Goal: Contribute content: Add original content to the website for others to see

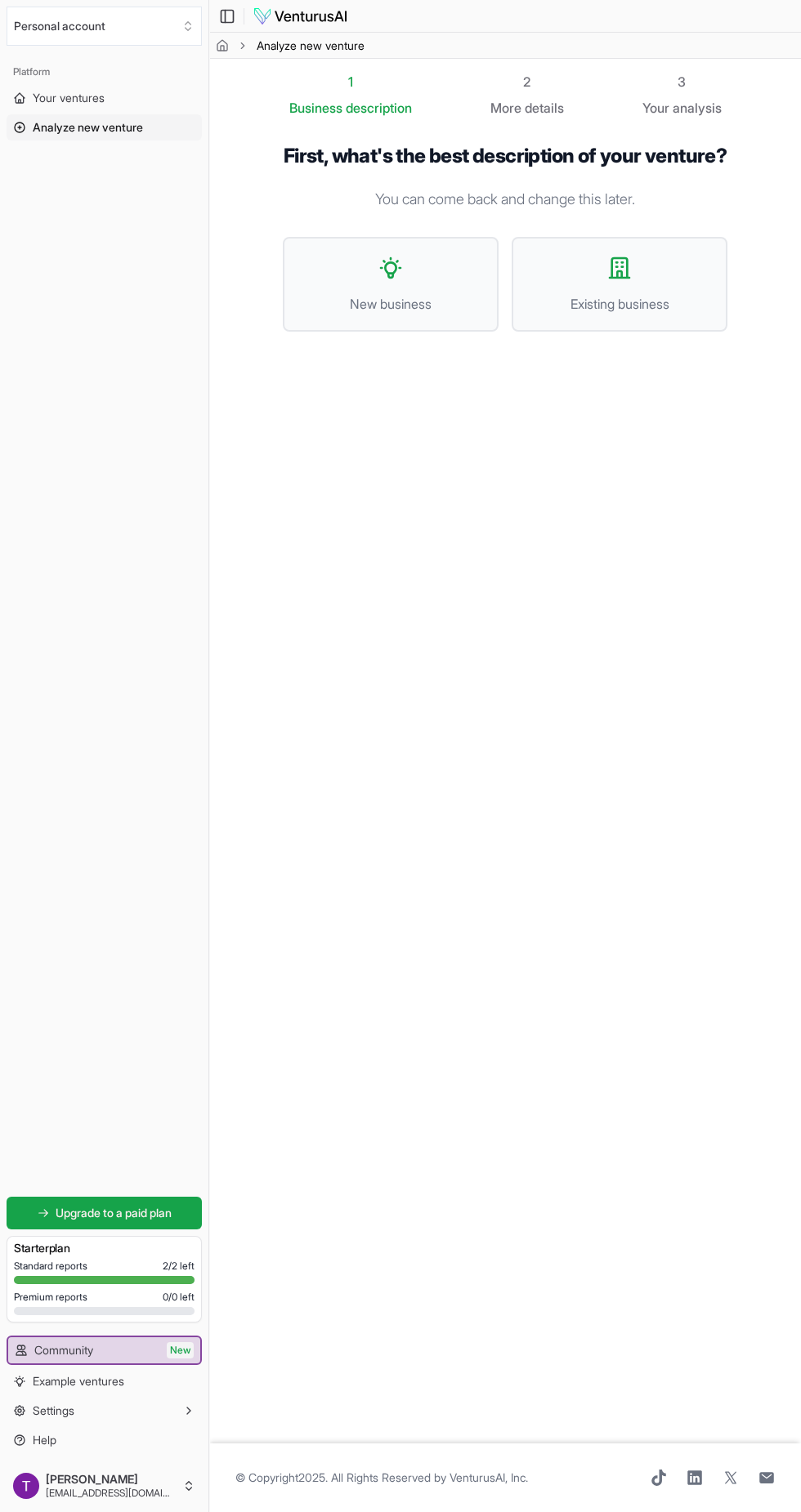
click at [327, 280] on button "New business" at bounding box center [390, 284] width 216 height 95
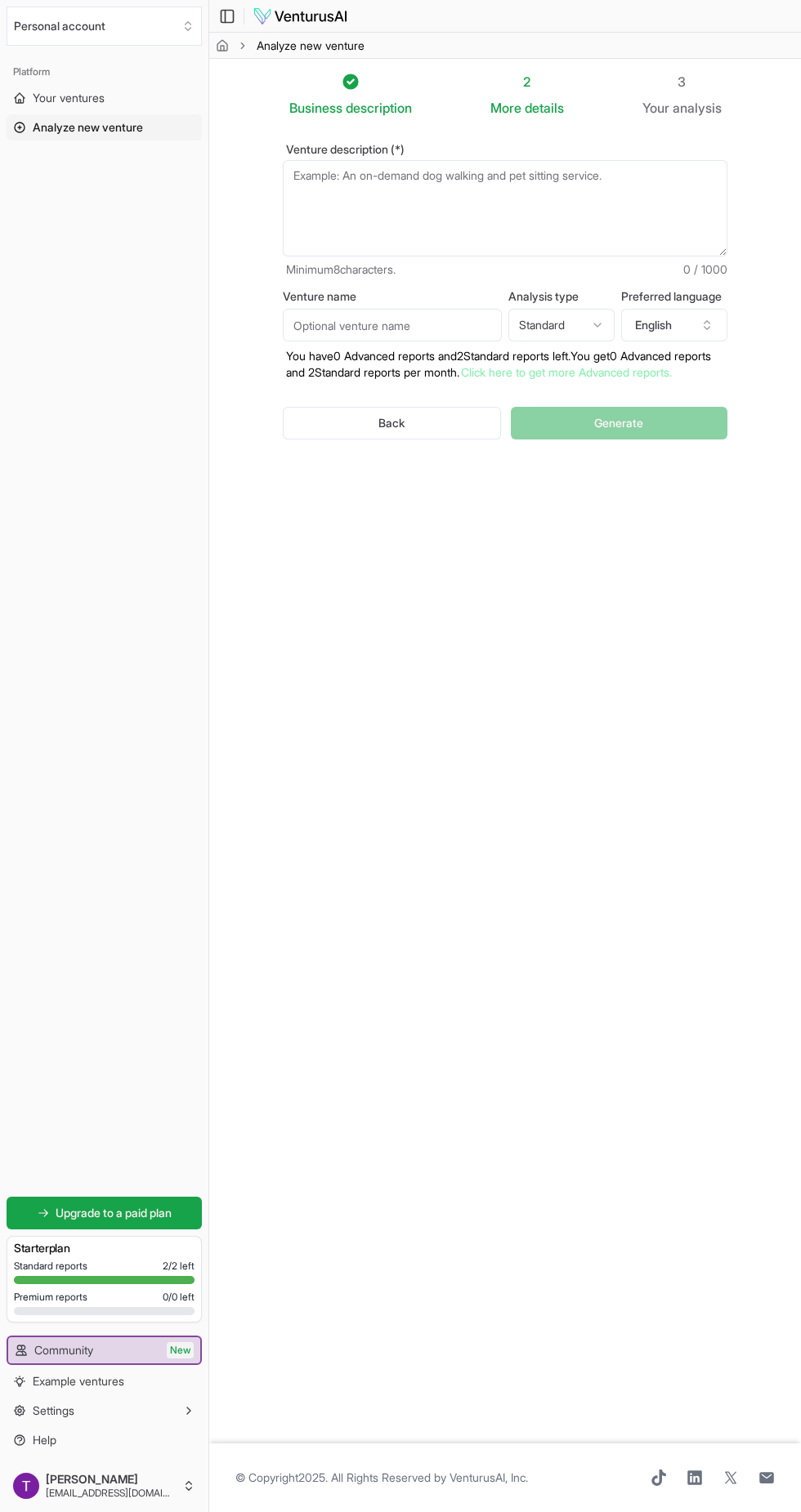
click at [311, 175] on textarea "Venture description (*)" at bounding box center [505, 208] width 444 height 97
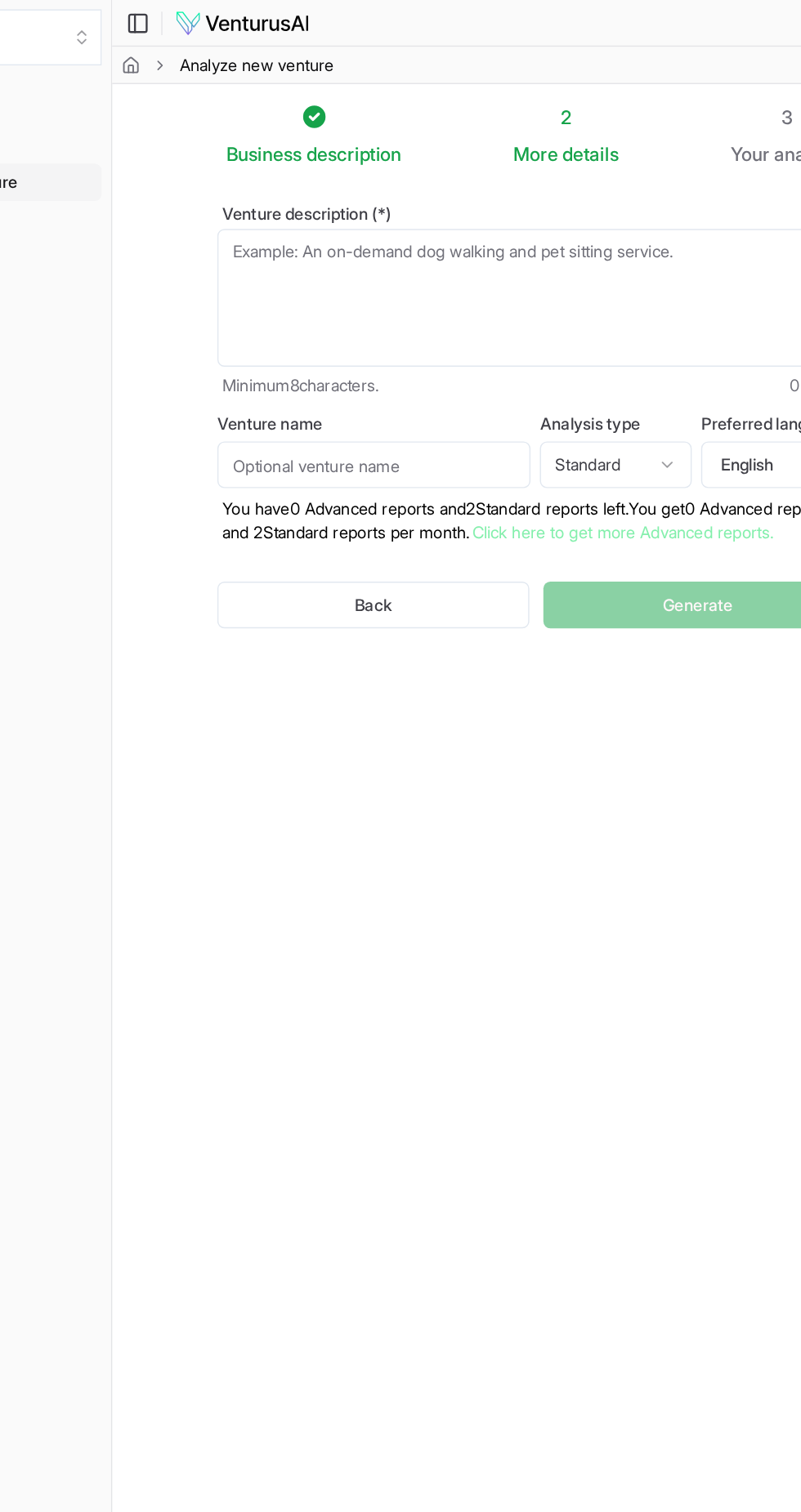
click at [483, 210] on textarea "Venture description (*)" at bounding box center [505, 208] width 444 height 97
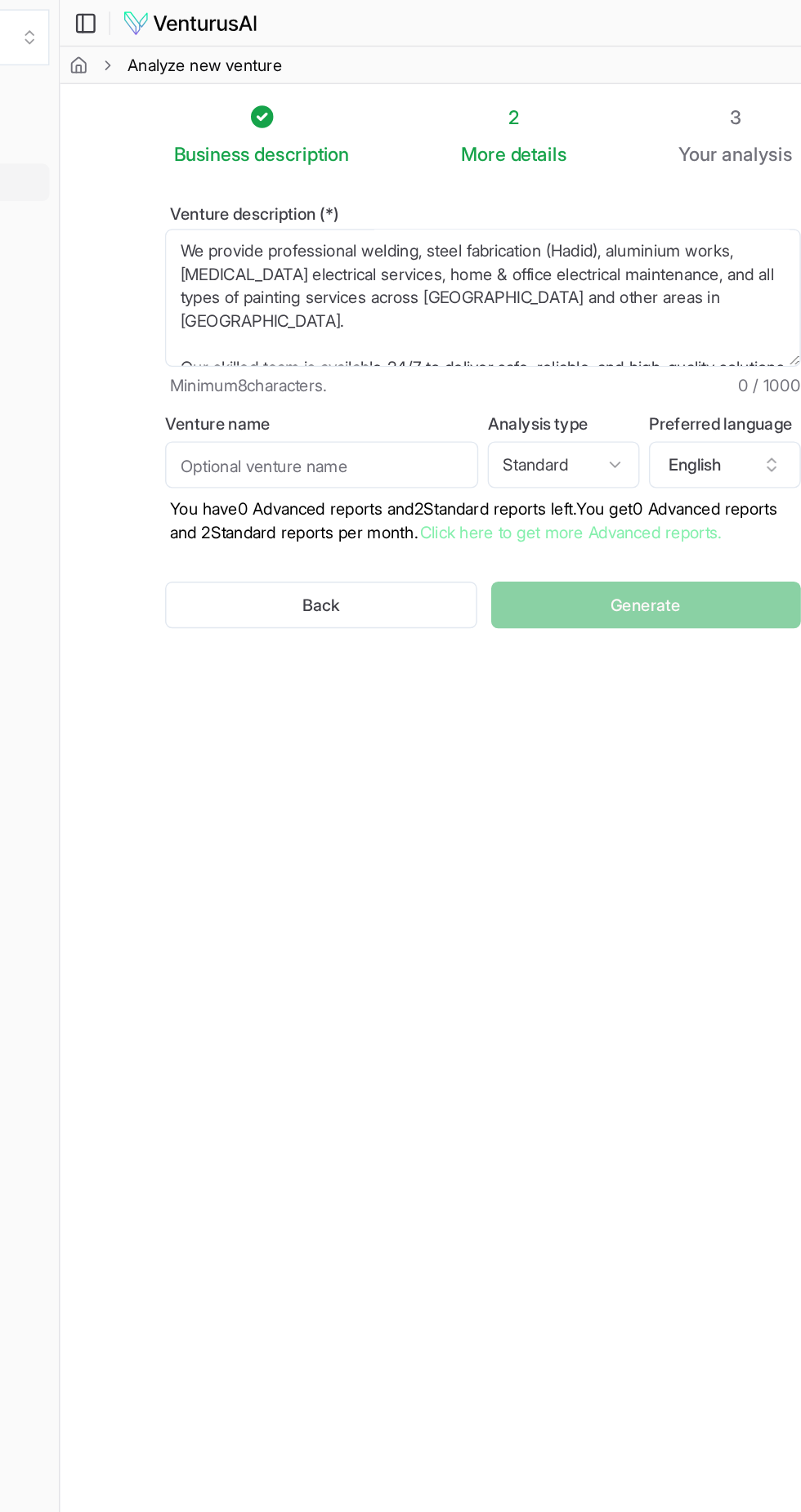
scroll to position [253, 0]
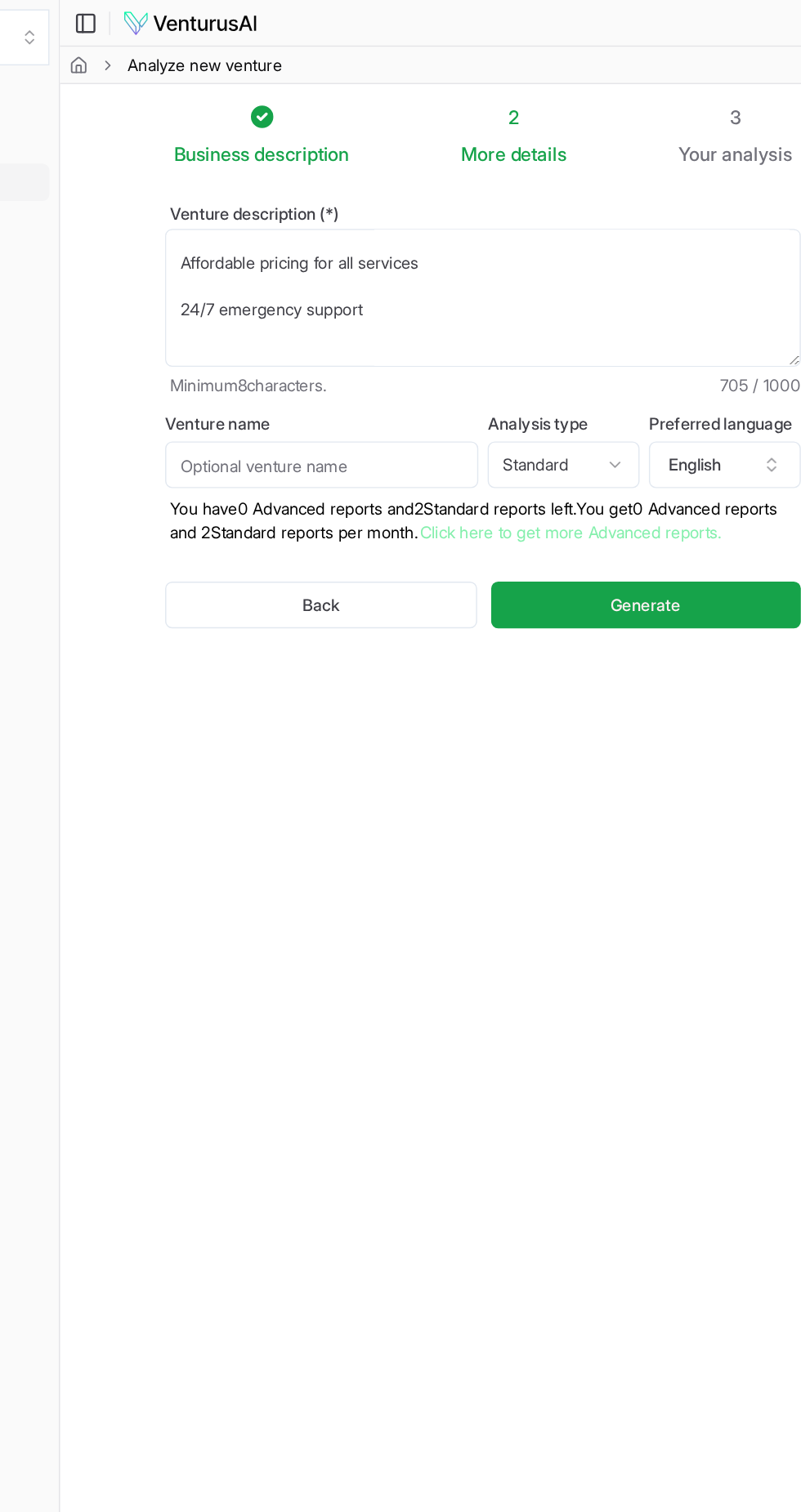
type textarea "We provide professional welding, steel fabrication (Hadid), aluminium works, [M…"
click at [634, 431] on span "Generate" at bounding box center [618, 423] width 49 height 16
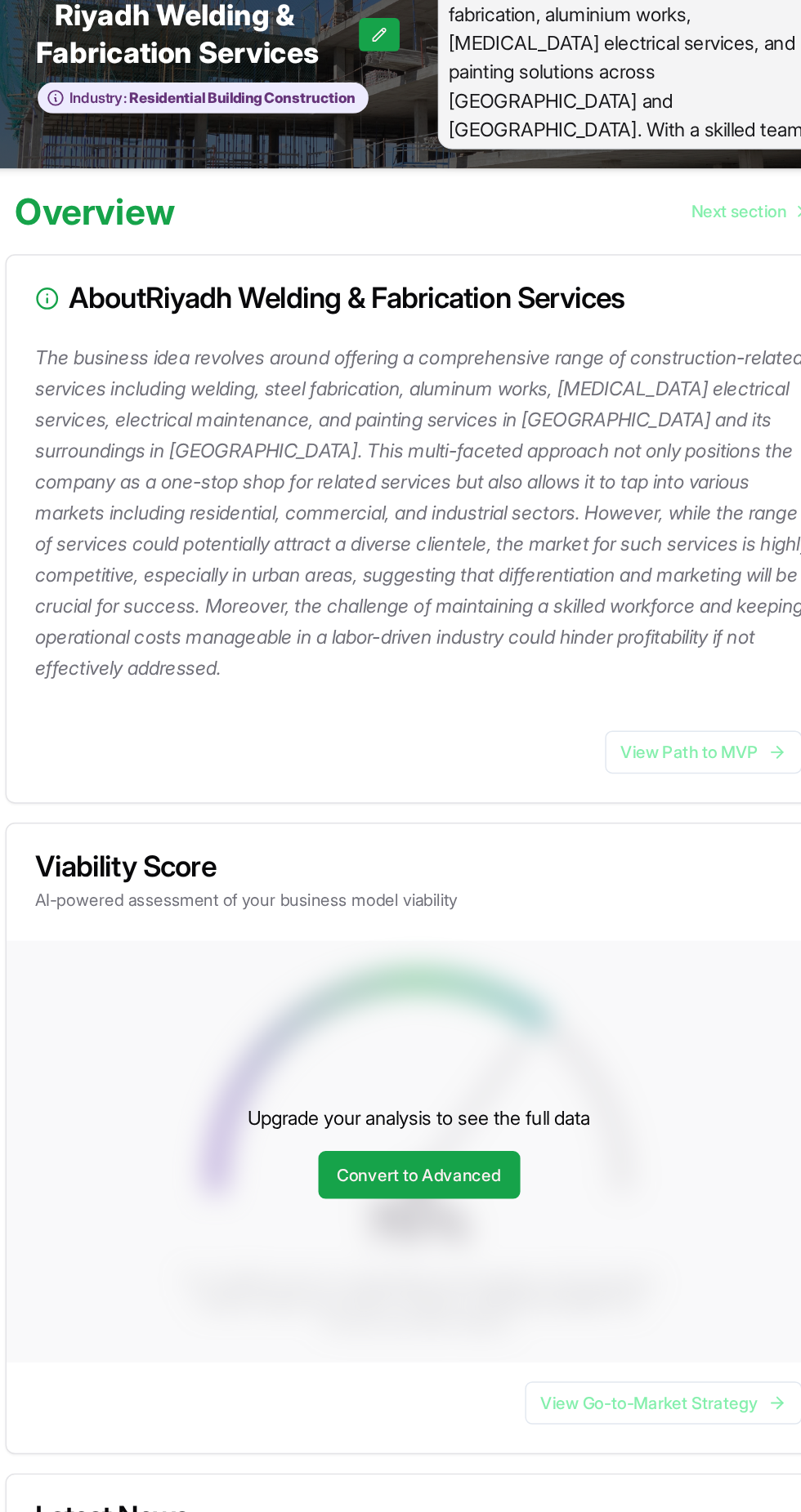
click at [748, 610] on icon at bounding box center [750, 610] width 8 height 0
